Goal: Register for event/course

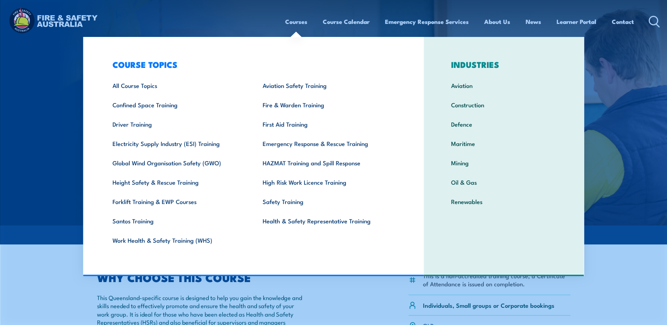
click at [302, 21] on link "Courses" at bounding box center [296, 21] width 22 height 19
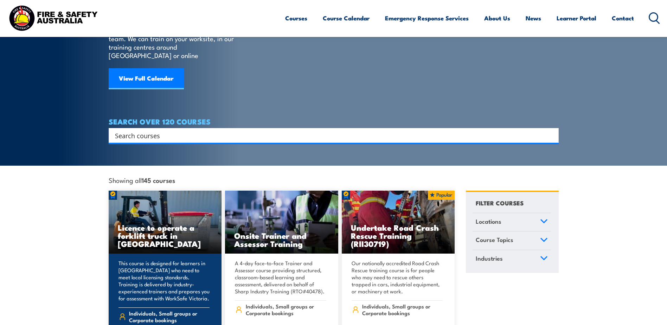
scroll to position [141, 0]
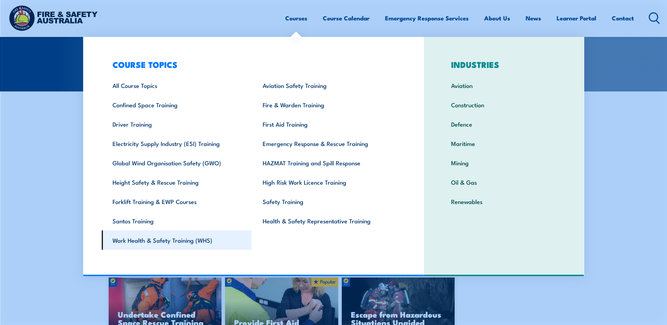
click at [163, 241] on link "Work Health & Safety Training (WHS)" at bounding box center [177, 239] width 150 height 19
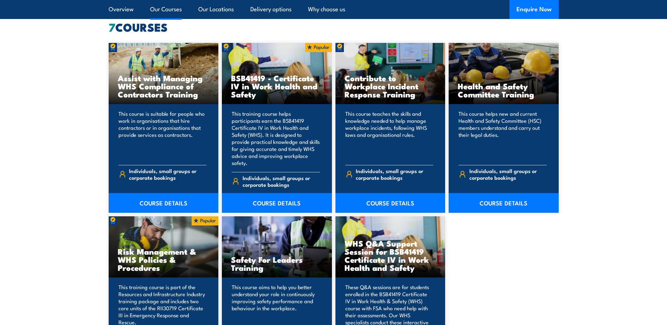
scroll to position [597, 0]
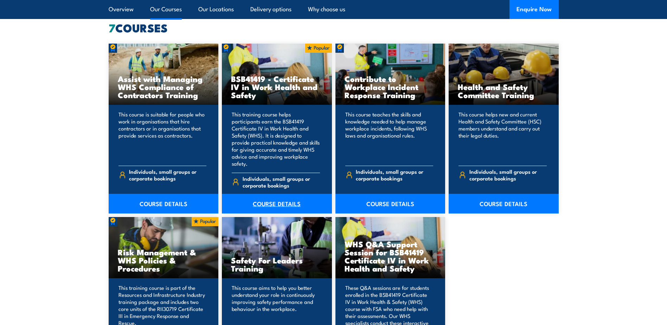
click at [267, 194] on link "COURSE DETAILS" at bounding box center [277, 204] width 110 height 20
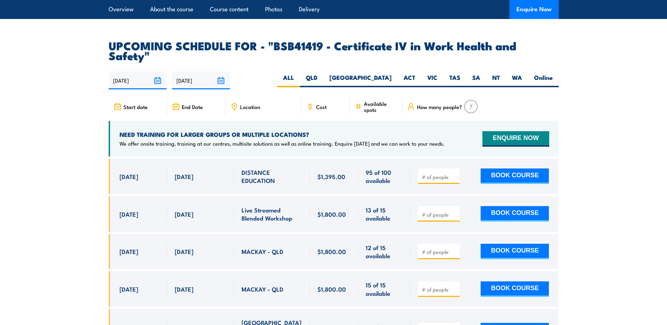
scroll to position [2214, 0]
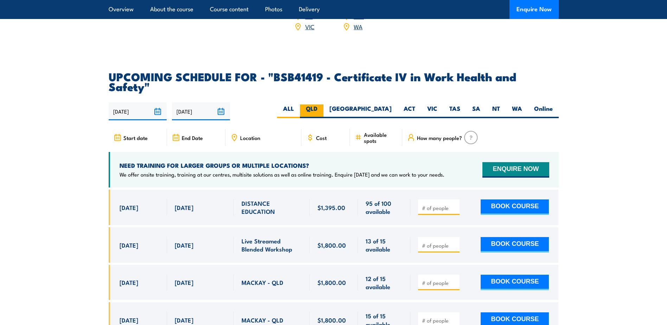
click at [323, 104] on label "QLD" at bounding box center [312, 111] width 24 height 14
click at [322, 104] on input "QLD" at bounding box center [319, 106] width 5 height 5
radio input "true"
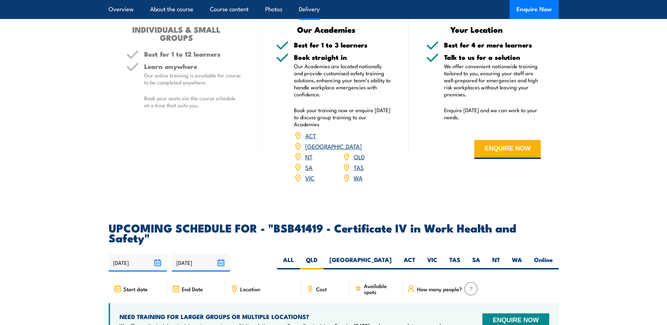
scroll to position [2091, 0]
